Goal: Task Accomplishment & Management: Use online tool/utility

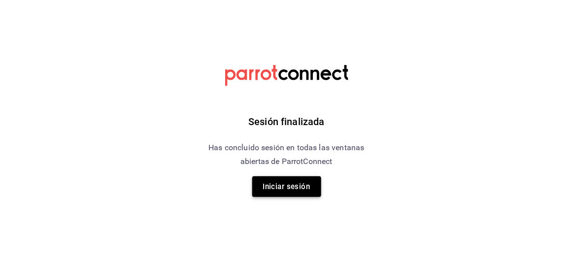
click at [302, 187] on button "Iniciar sesión" at bounding box center [286, 187] width 69 height 21
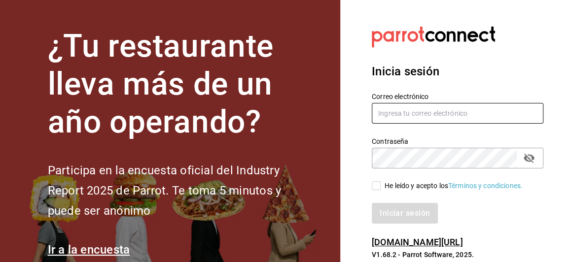
click at [384, 115] on input "text" at bounding box center [458, 113] width 172 height 21
type input "dixieadmon@gmail.com"
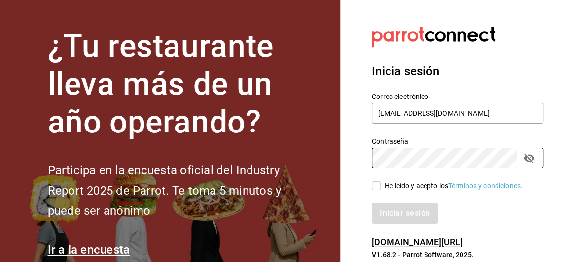
click at [373, 184] on input "He leído y acepto los Términos y condiciones." at bounding box center [376, 185] width 9 height 9
checkbox input "true"
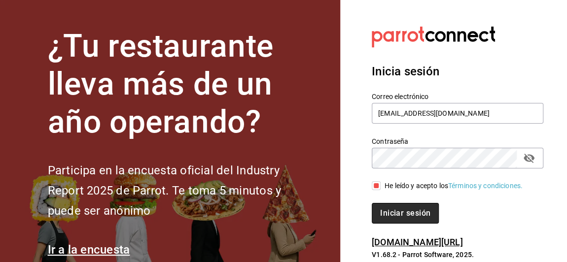
click at [399, 219] on button "Iniciar sesión" at bounding box center [405, 213] width 67 height 21
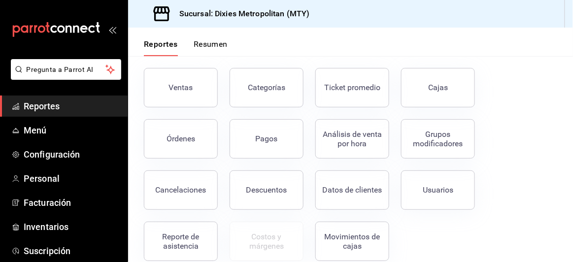
scroll to position [58, 0]
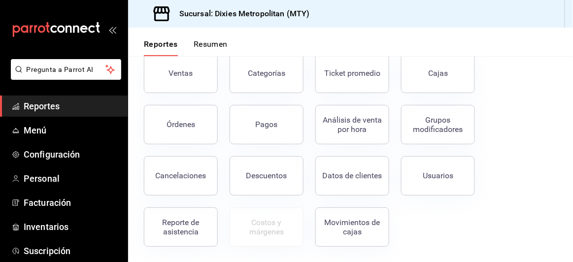
click at [184, 229] on div "Reporte de asistencia" at bounding box center [180, 227] width 61 height 19
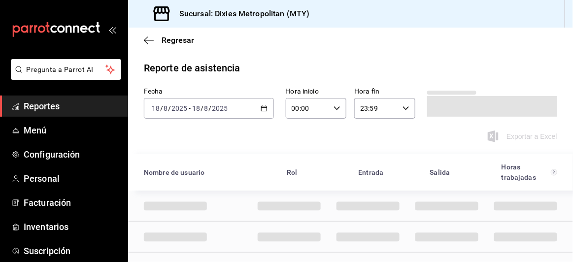
click at [234, 107] on div "[DATE] [DATE] - [DATE] [DATE]" at bounding box center [209, 108] width 130 height 21
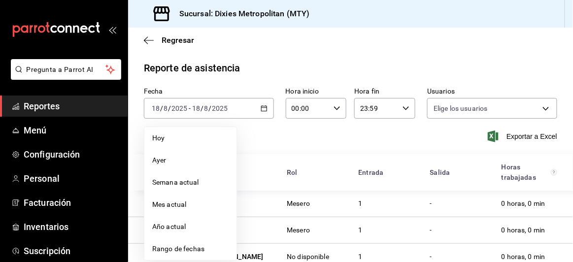
type input "00cacf52-3f37-422f-84f6-057656b9039c,10fb8496-b35b-44ce-891f-c80c76cfc88d,b8ddd…"
click at [186, 246] on span "Rango de fechas" at bounding box center [190, 249] width 76 height 10
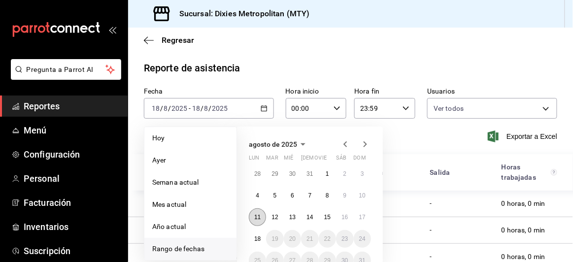
click at [258, 218] on abbr "11" at bounding box center [257, 217] width 6 height 7
click at [361, 218] on abbr "17" at bounding box center [362, 217] width 6 height 7
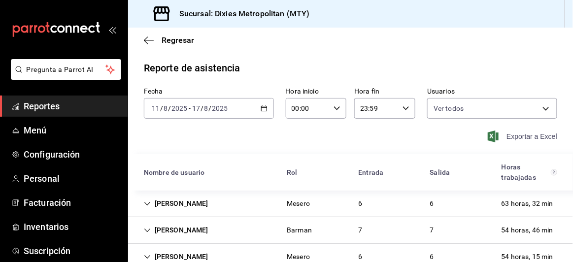
click at [513, 137] on span "Exportar a Excel" at bounding box center [524, 137] width 68 height 12
